Goal: Task Accomplishment & Management: Use online tool/utility

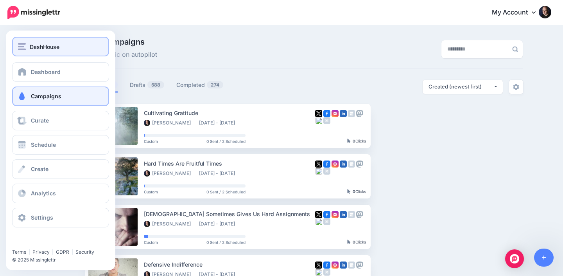
click at [63, 51] on div "DashHouse" at bounding box center [60, 46] width 85 height 9
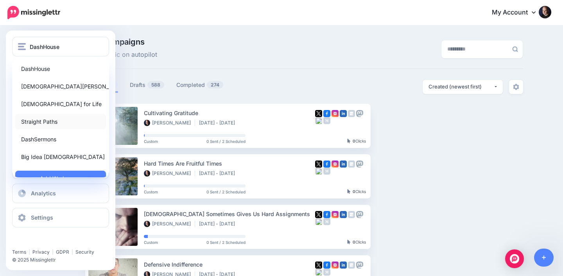
click at [40, 119] on link "Straight Paths" at bounding box center [60, 121] width 91 height 15
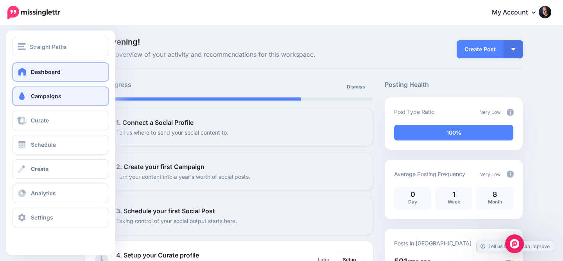
click at [34, 99] on span "Campaigns" at bounding box center [46, 96] width 30 height 7
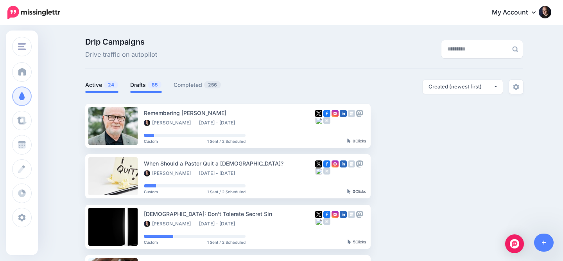
click at [142, 82] on link "Drafts 85" at bounding box center [146, 84] width 32 height 9
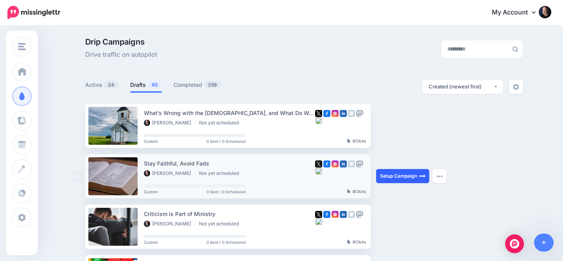
click at [398, 173] on link "Setup Campaign" at bounding box center [402, 176] width 53 height 14
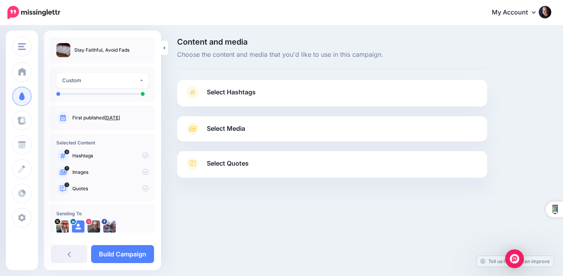
click at [235, 139] on div "Select Media Next, let's make sure we have the best media for this campaign. De…" at bounding box center [332, 128] width 310 height 25
click at [240, 128] on span "Select Media" at bounding box center [226, 128] width 38 height 11
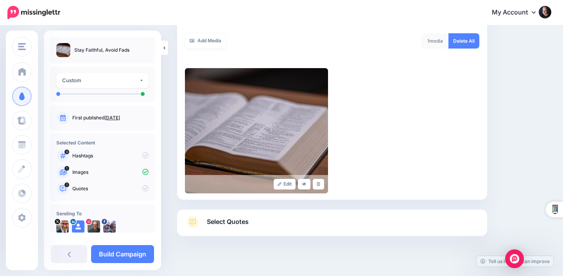
scroll to position [145, 0]
click at [287, 216] on link "Select Quotes" at bounding box center [332, 226] width 294 height 20
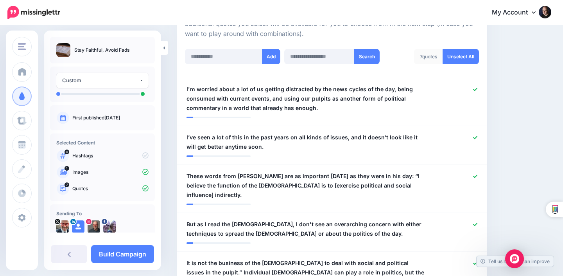
scroll to position [245, 0]
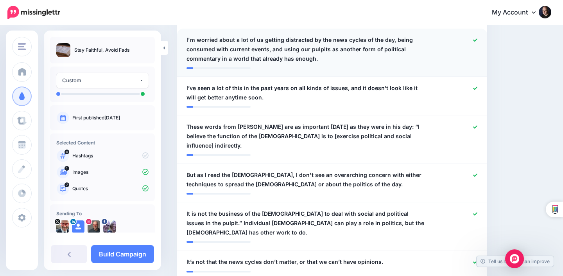
click at [475, 38] on icon at bounding box center [475, 40] width 4 height 4
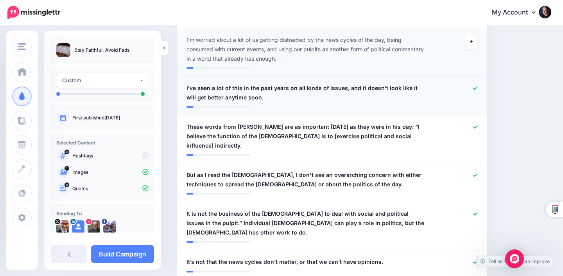
click at [476, 86] on icon at bounding box center [475, 88] width 4 height 4
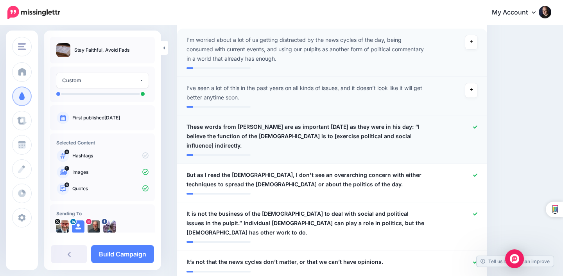
click at [475, 126] on icon at bounding box center [475, 127] width 4 height 4
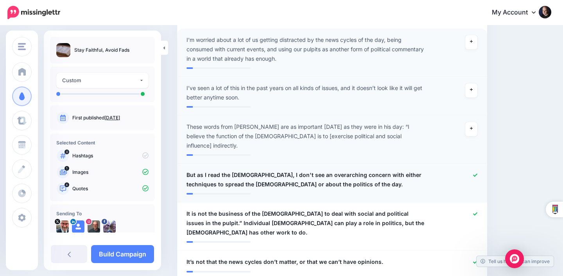
click at [475, 173] on icon at bounding box center [475, 175] width 4 height 4
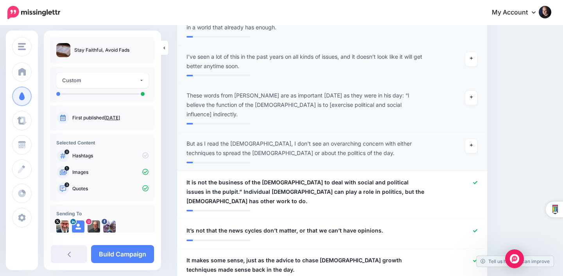
scroll to position [332, 0]
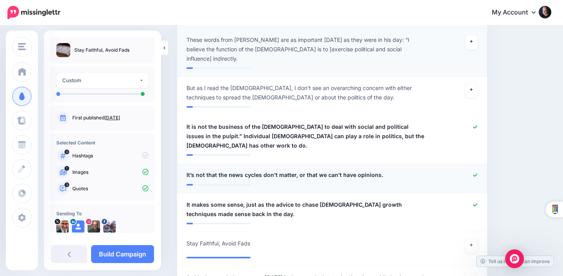
click at [475, 170] on div at bounding box center [458, 175] width 50 height 10
click at [475, 203] on icon at bounding box center [475, 204] width 4 height 3
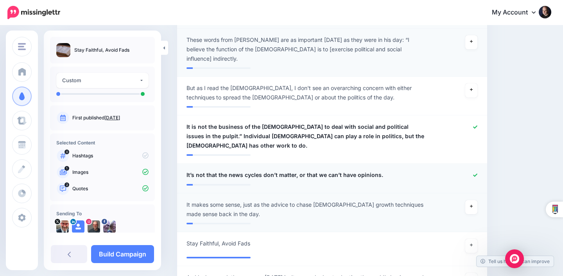
click at [475, 173] on icon at bounding box center [475, 174] width 4 height 3
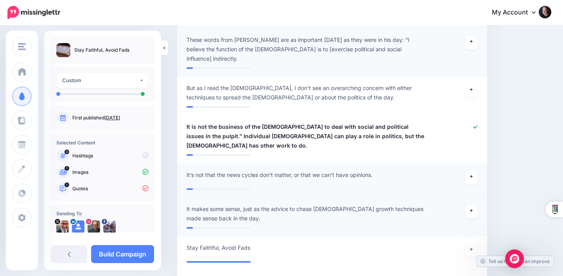
scroll to position [393, 0]
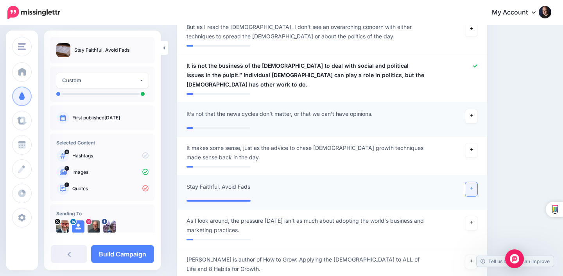
click at [471, 186] on icon at bounding box center [471, 188] width 3 height 4
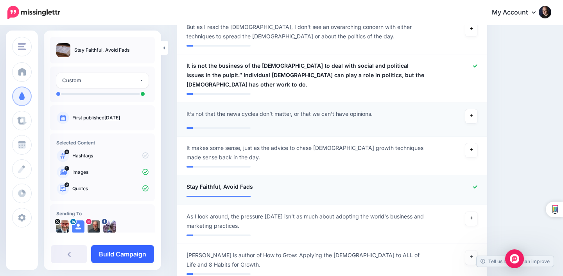
click at [124, 250] on link "Build Campaign" at bounding box center [122, 254] width 63 height 18
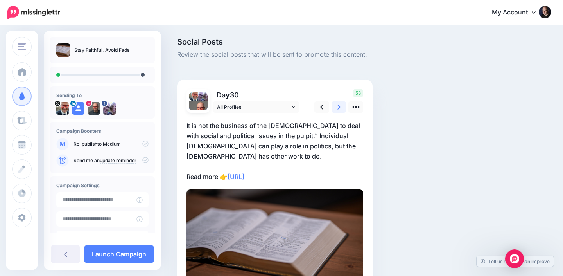
click at [339, 108] on icon at bounding box center [338, 106] width 3 height 5
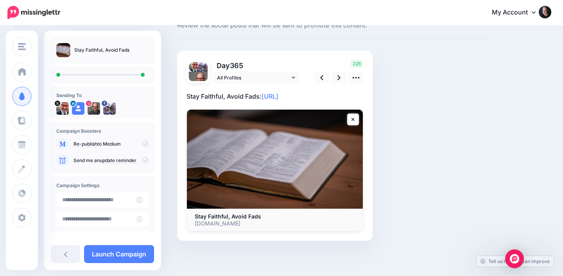
scroll to position [29, 0]
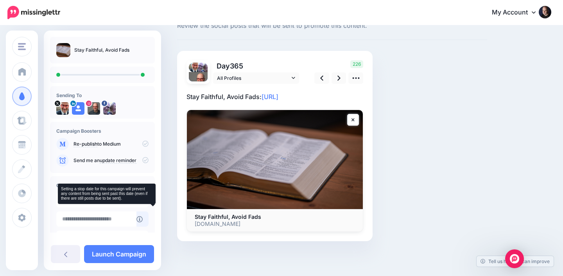
click at [143, 219] on icon at bounding box center [139, 219] width 6 height 6
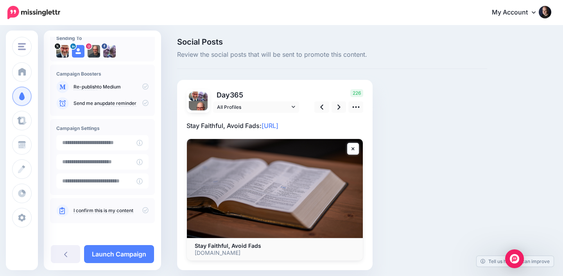
scroll to position [57, 0]
click at [142, 209] on icon at bounding box center [145, 210] width 6 height 6
click at [133, 251] on link "Launch Campaign" at bounding box center [119, 254] width 70 height 18
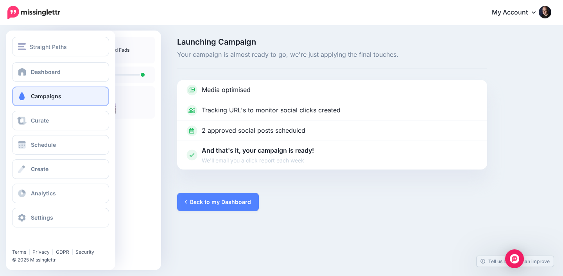
click at [22, 96] on span at bounding box center [22, 96] width 10 height 8
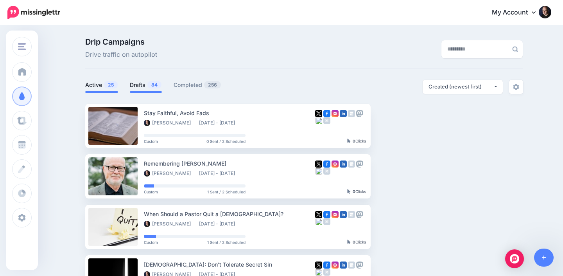
click at [135, 81] on link "Drafts 84" at bounding box center [146, 84] width 32 height 9
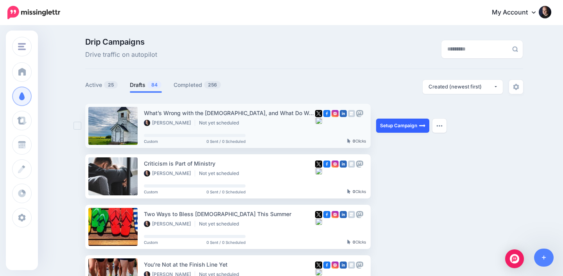
click at [399, 124] on link "Setup Campaign" at bounding box center [402, 125] width 53 height 14
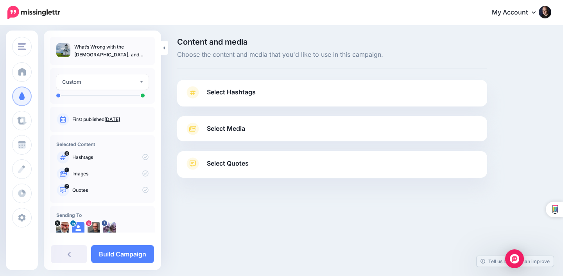
click at [286, 122] on link "Select Media" at bounding box center [332, 128] width 294 height 13
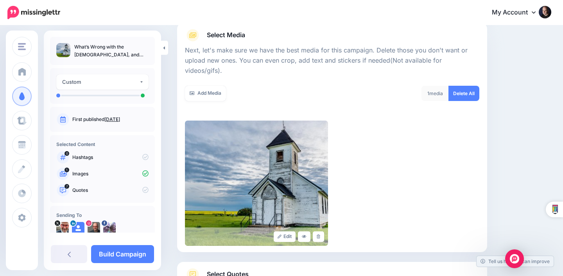
scroll to position [145, 0]
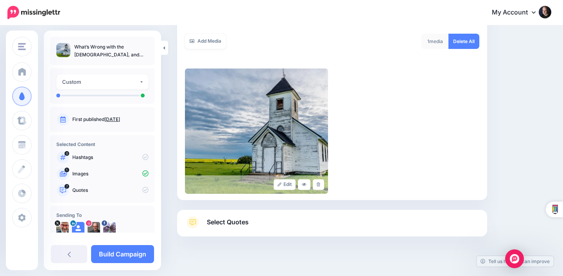
click at [313, 216] on link "Select Quotes" at bounding box center [332, 226] width 294 height 20
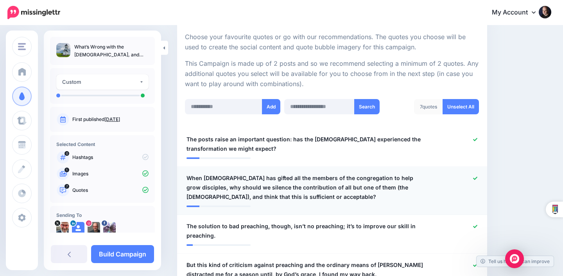
scroll to position [179, 0]
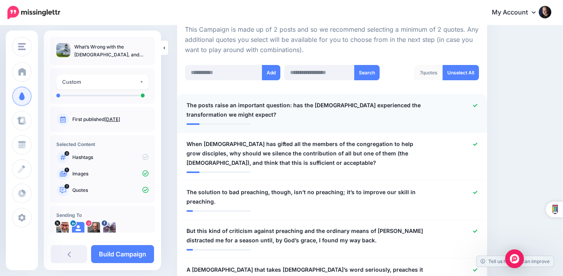
click at [473, 103] on div at bounding box center [458, 109] width 50 height 19
click at [473, 142] on div at bounding box center [458, 153] width 50 height 28
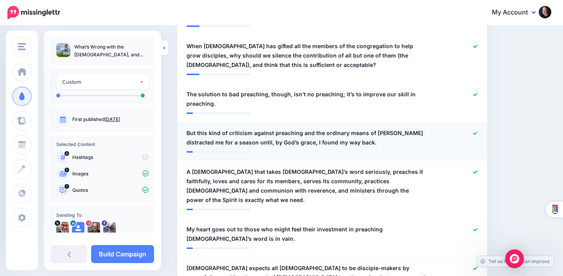
click at [473, 131] on icon at bounding box center [475, 133] width 4 height 4
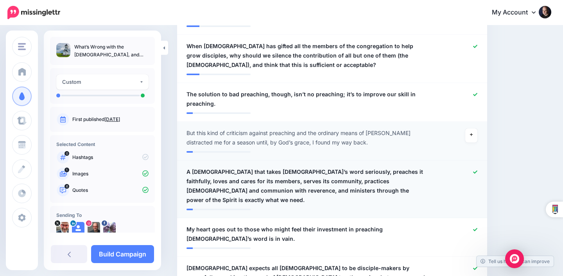
scroll to position [324, 0]
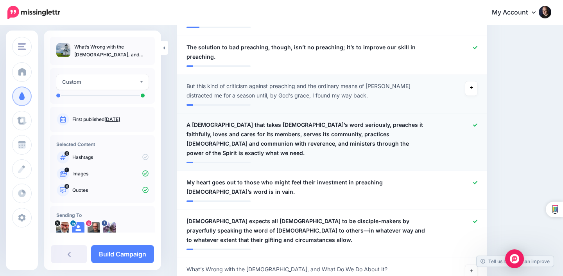
click at [475, 123] on icon at bounding box center [475, 125] width 4 height 4
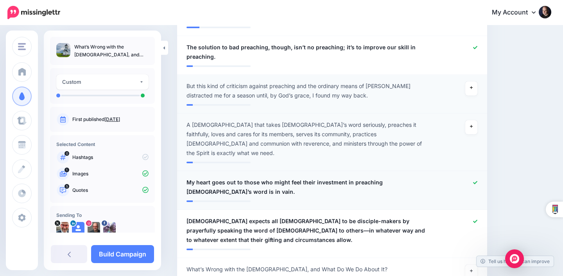
click at [476, 180] on icon at bounding box center [475, 182] width 4 height 4
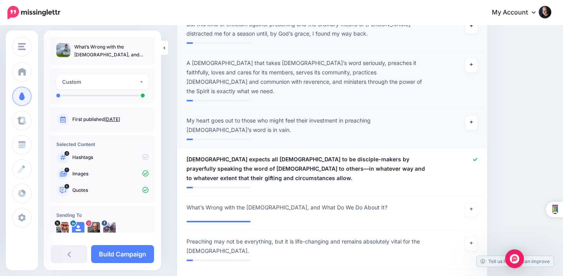
scroll to position [423, 0]
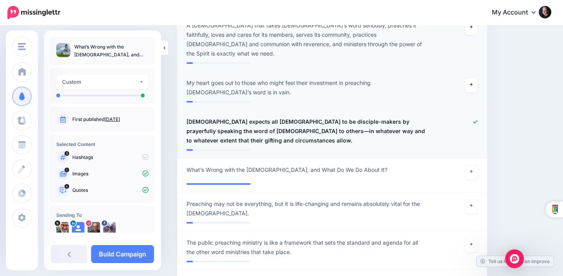
click at [473, 117] on div at bounding box center [458, 131] width 50 height 28
click at [471, 204] on icon at bounding box center [471, 205] width 3 height 3
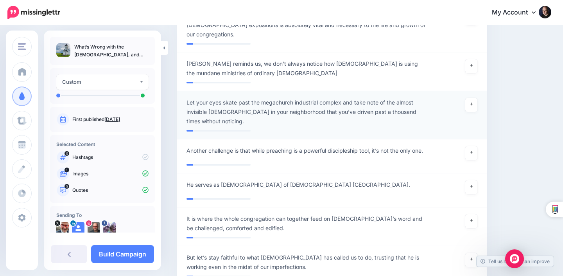
scroll to position [844, 0]
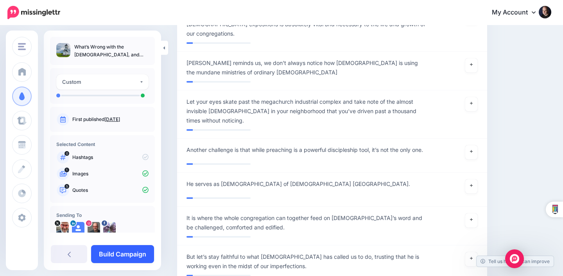
click at [124, 254] on link "Build Campaign" at bounding box center [122, 254] width 63 height 18
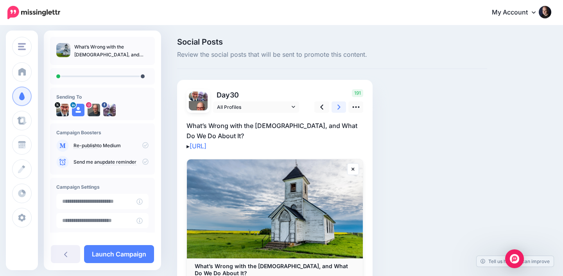
click at [337, 105] on icon at bounding box center [338, 107] width 3 height 8
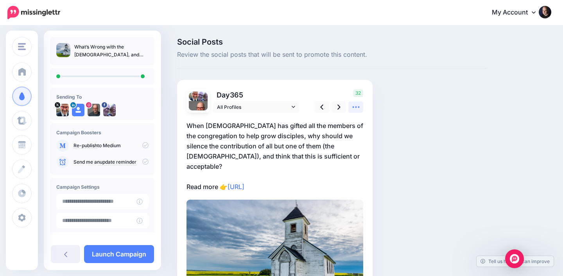
click at [356, 106] on icon at bounding box center [355, 107] width 7 height 2
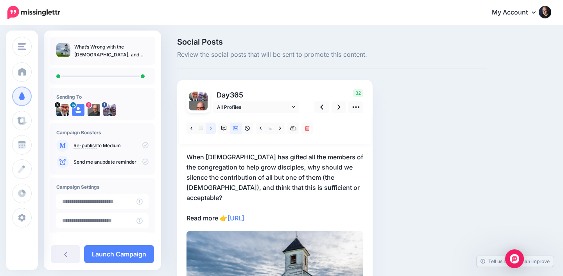
click at [210, 128] on icon at bounding box center [211, 127] width 2 height 5
click at [213, 130] on link at bounding box center [211, 127] width 10 height 11
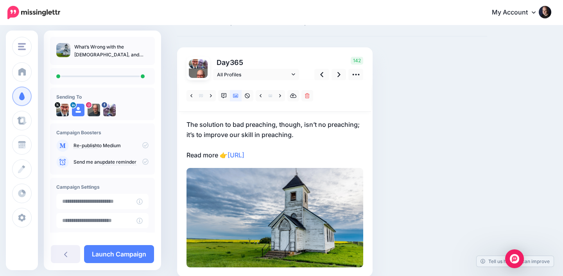
scroll to position [41, 0]
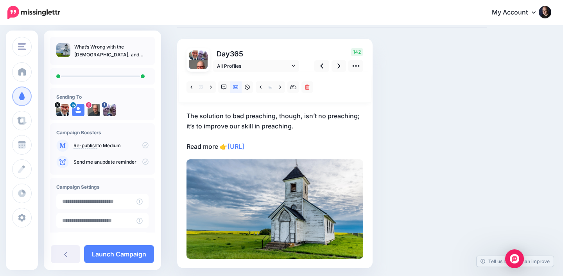
click at [270, 122] on p "The solution to bad preaching, though, isn’t no preaching; it’s to improve our …" at bounding box center [274, 131] width 177 height 41
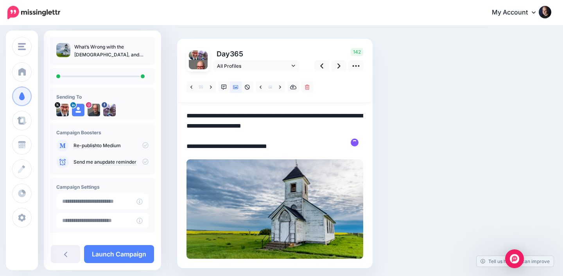
click at [311, 115] on textarea "**********" at bounding box center [274, 131] width 177 height 41
click at [318, 116] on textarea "**********" at bounding box center [274, 131] width 177 height 41
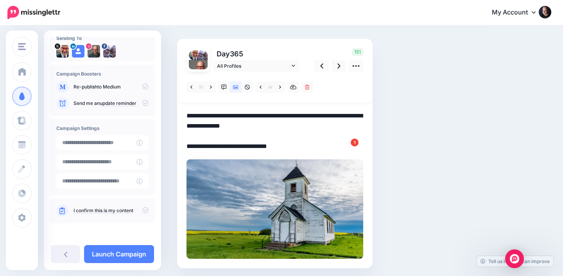
scroll to position [59, 0]
type textarea "**********"
click at [142, 210] on icon at bounding box center [145, 210] width 6 height 6
click at [124, 249] on link "Launch Campaign" at bounding box center [119, 254] width 70 height 18
